Goal: Task Accomplishment & Management: Manage account settings

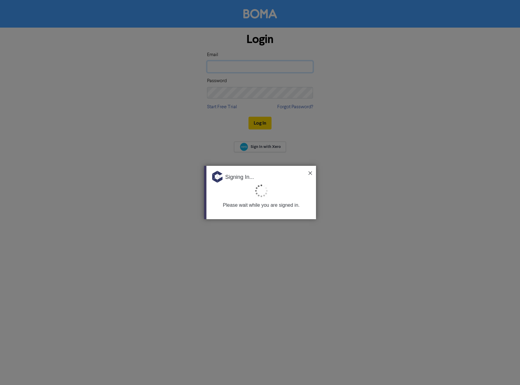
type input "[PERSON_NAME][DOMAIN_NAME][EMAIL_ADDRESS][DOMAIN_NAME]"
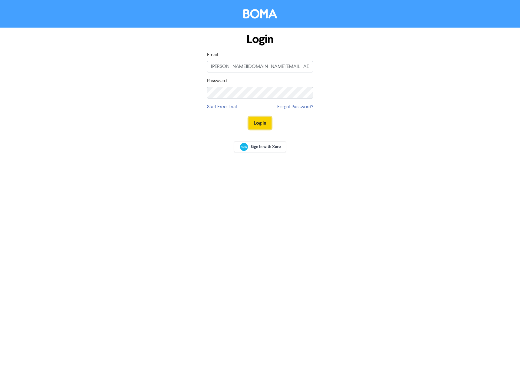
click at [262, 120] on button "Log In" at bounding box center [260, 123] width 23 height 13
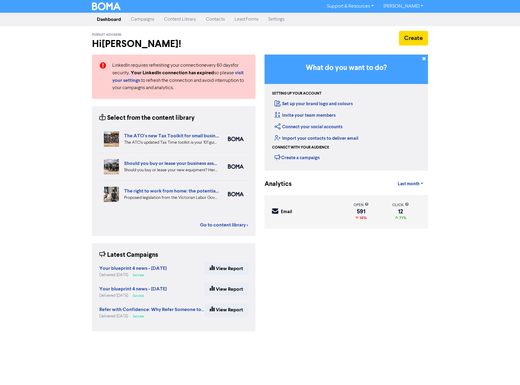
click at [215, 19] on link "Contacts" at bounding box center [215, 19] width 29 height 12
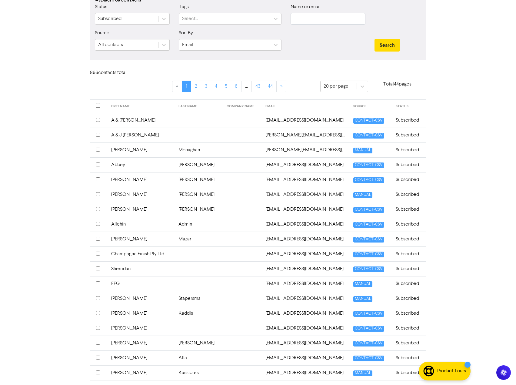
scroll to position [14, 0]
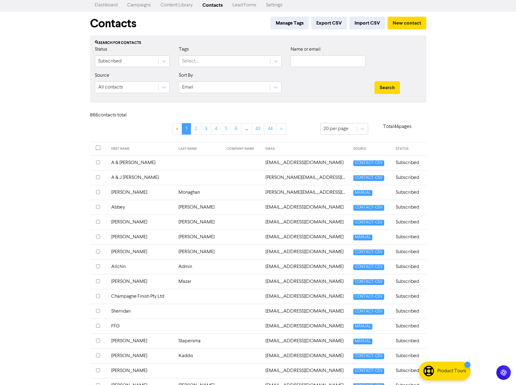
click at [221, 94] on div "Sort By Email" at bounding box center [230, 85] width 112 height 26
click at [213, 57] on div "Select..." at bounding box center [224, 61] width 91 height 11
click at [90, 65] on div "Status Subscribed" at bounding box center [132, 59] width 84 height 26
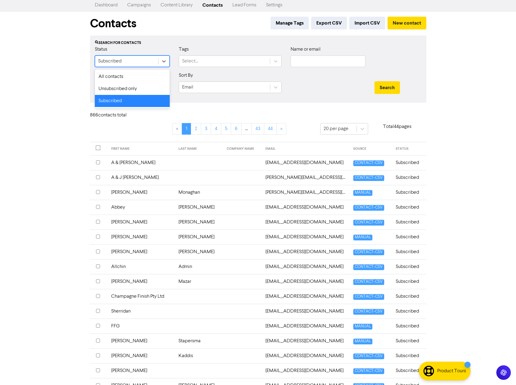
click at [114, 61] on div "Subscribed" at bounding box center [109, 61] width 23 height 7
click at [116, 89] on div "Unsubscribed only" at bounding box center [132, 89] width 75 height 12
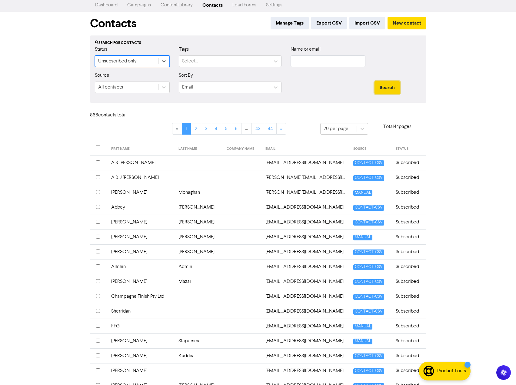
click at [383, 87] on button "Search" at bounding box center [386, 87] width 25 height 13
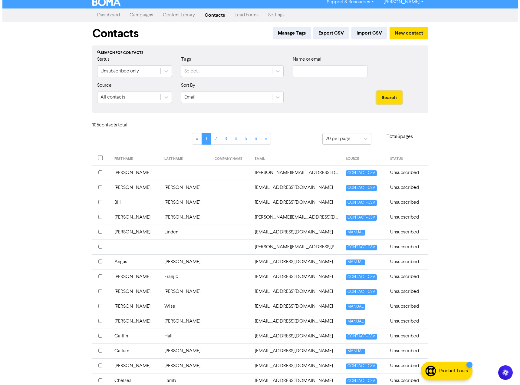
scroll to position [0, 0]
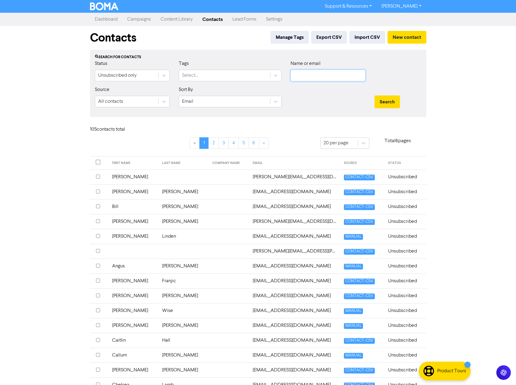
click at [298, 75] on input "text" at bounding box center [327, 76] width 75 height 12
click at [374, 95] on button "Search" at bounding box center [386, 101] width 25 height 13
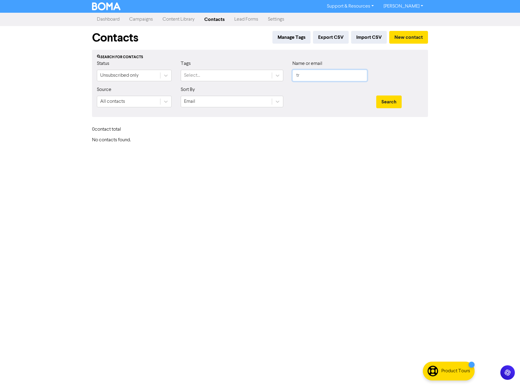
type input "t"
